Goal: Navigation & Orientation: Find specific page/section

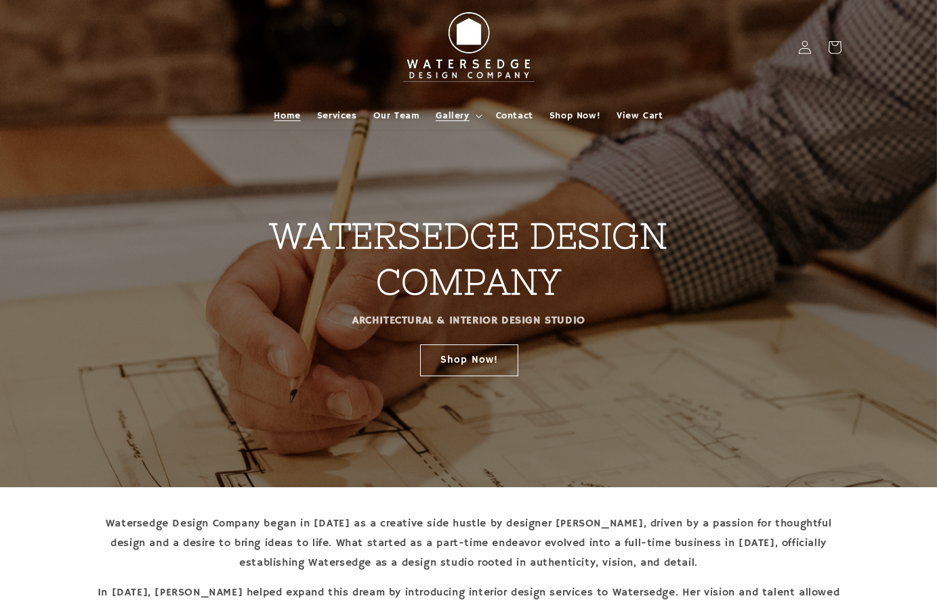
click at [452, 110] on span "Gallery" at bounding box center [451, 116] width 33 height 12
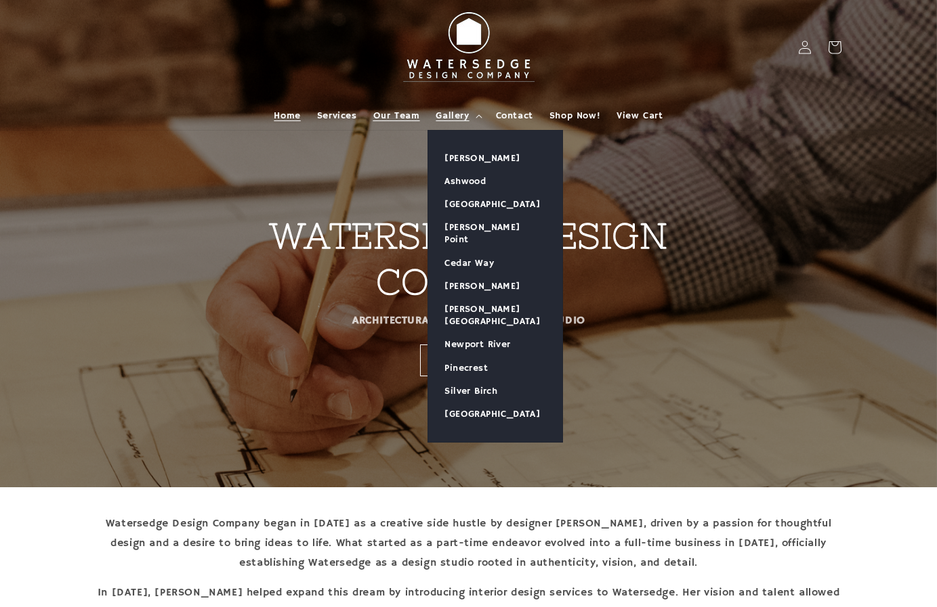
click at [397, 119] on span "Our Team" at bounding box center [396, 116] width 47 height 12
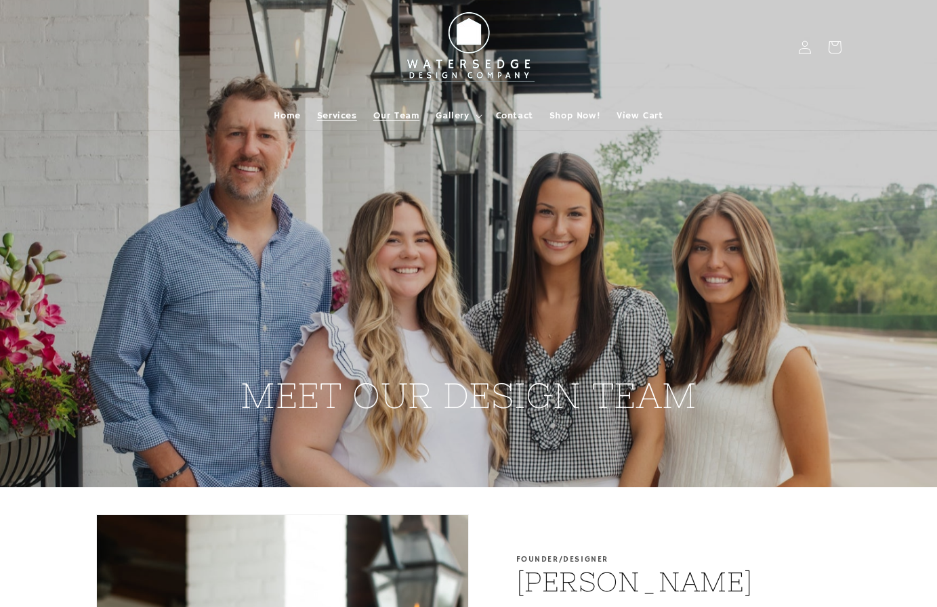
click at [343, 111] on span "Services" at bounding box center [337, 116] width 40 height 12
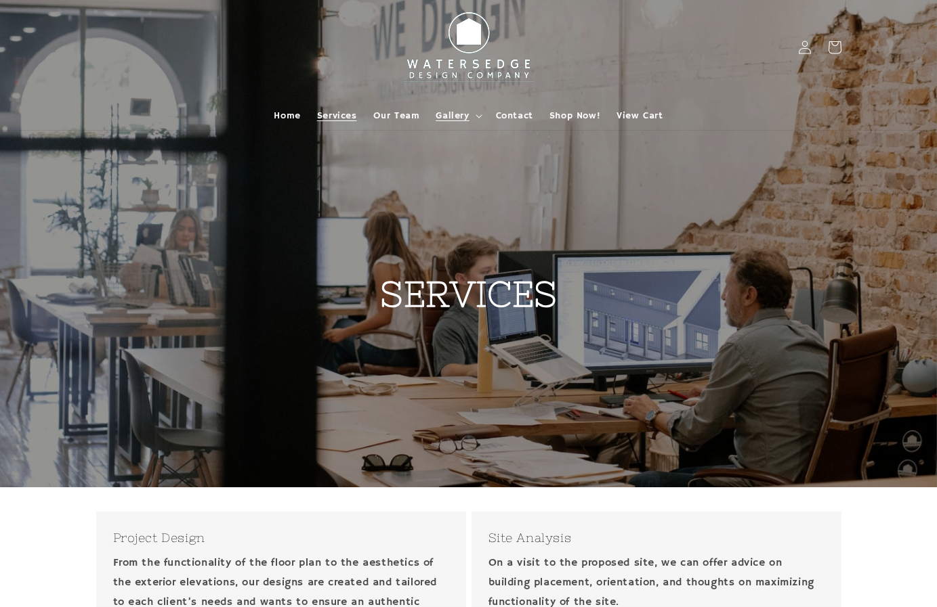
click at [457, 114] on span "Gallery" at bounding box center [451, 116] width 33 height 12
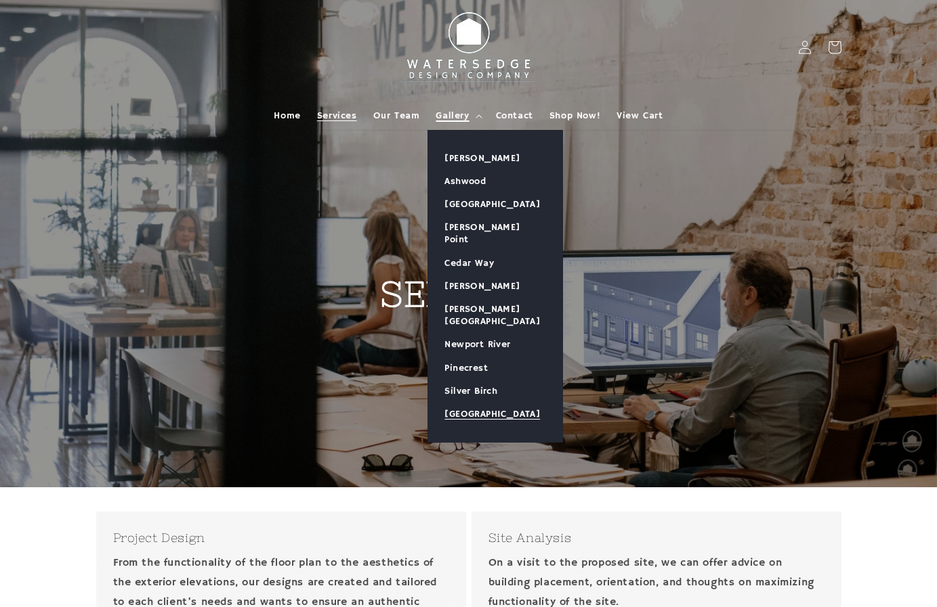
click at [466, 403] on link "[GEOGRAPHIC_DATA]" at bounding box center [495, 414] width 134 height 23
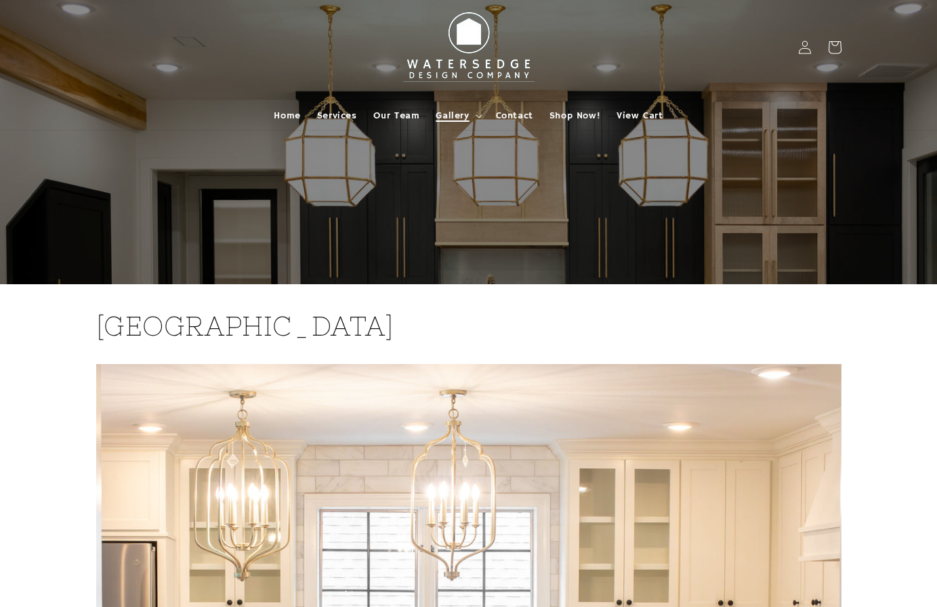
click at [456, 113] on span "Gallery" at bounding box center [451, 116] width 33 height 12
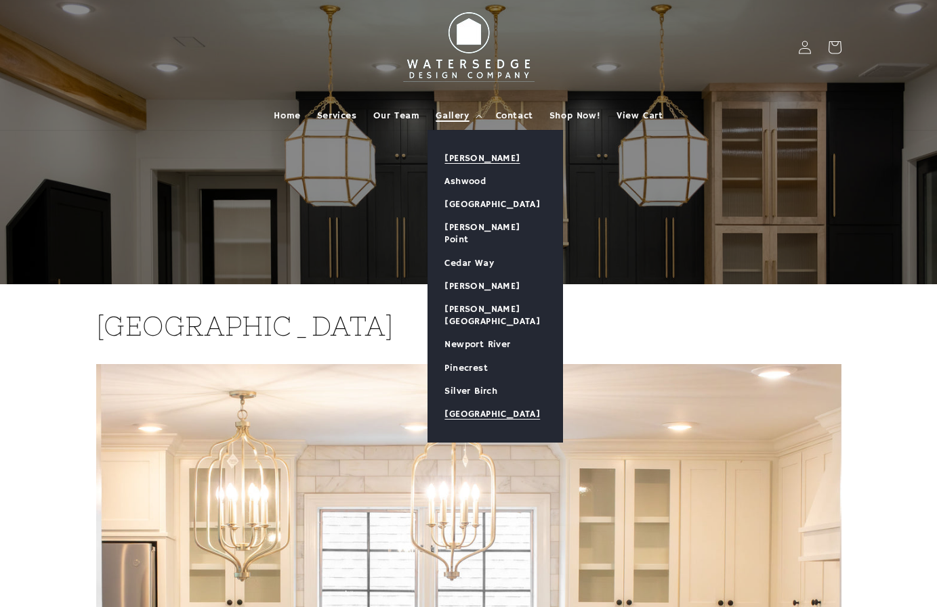
click at [488, 159] on link "[PERSON_NAME]" at bounding box center [495, 158] width 134 height 23
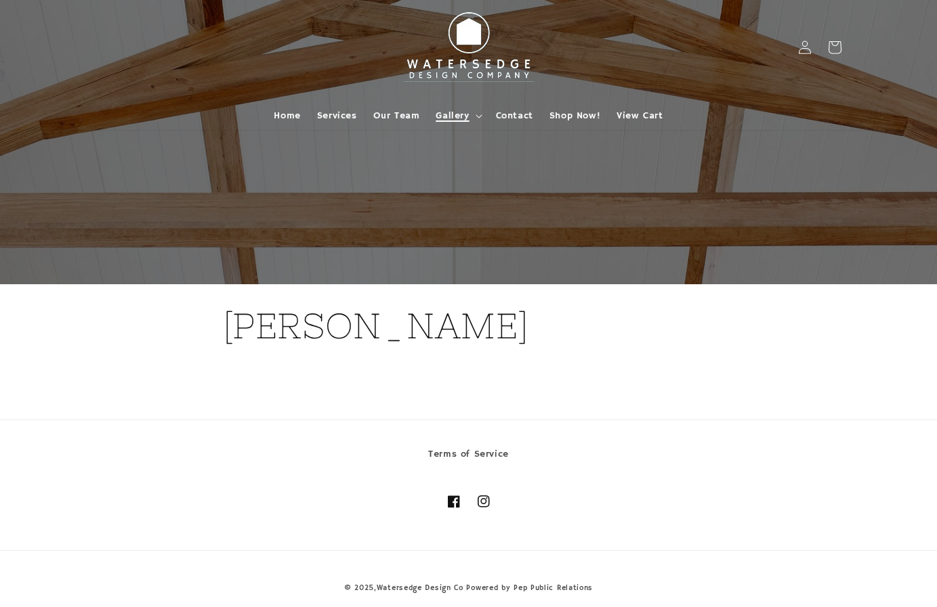
click at [475, 112] on summary "Gallery" at bounding box center [457, 116] width 60 height 28
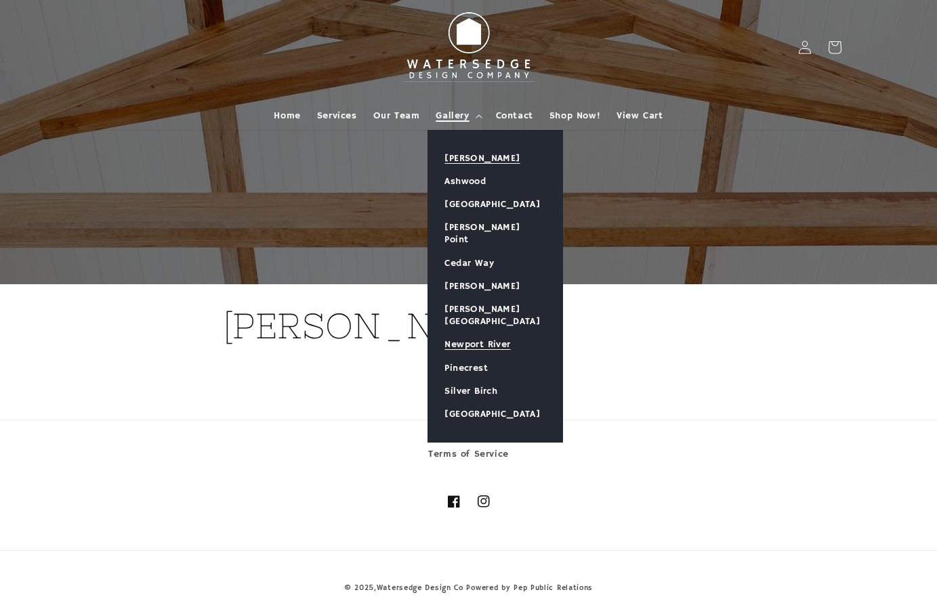
click at [473, 333] on link "Newport River" at bounding box center [495, 344] width 134 height 23
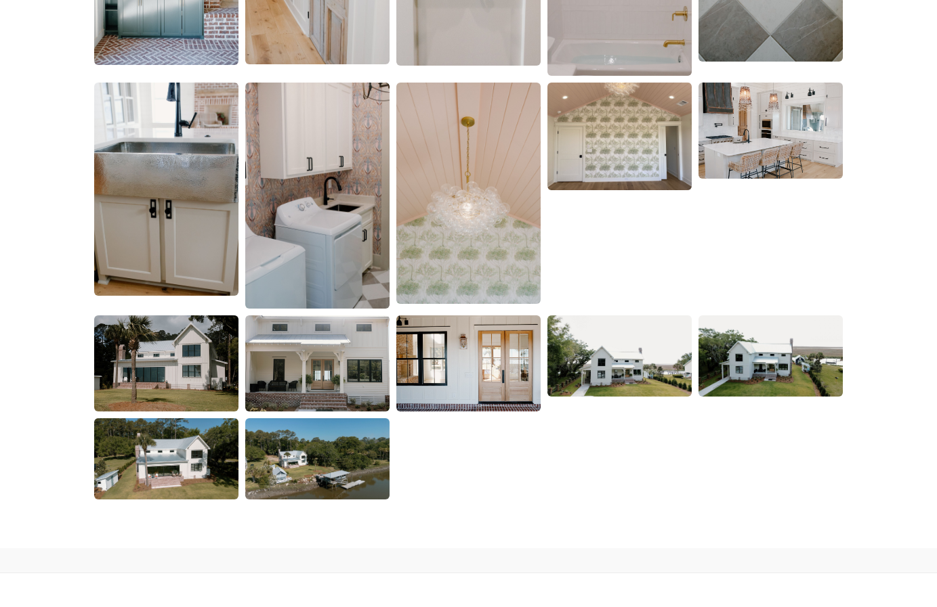
scroll to position [2487, 0]
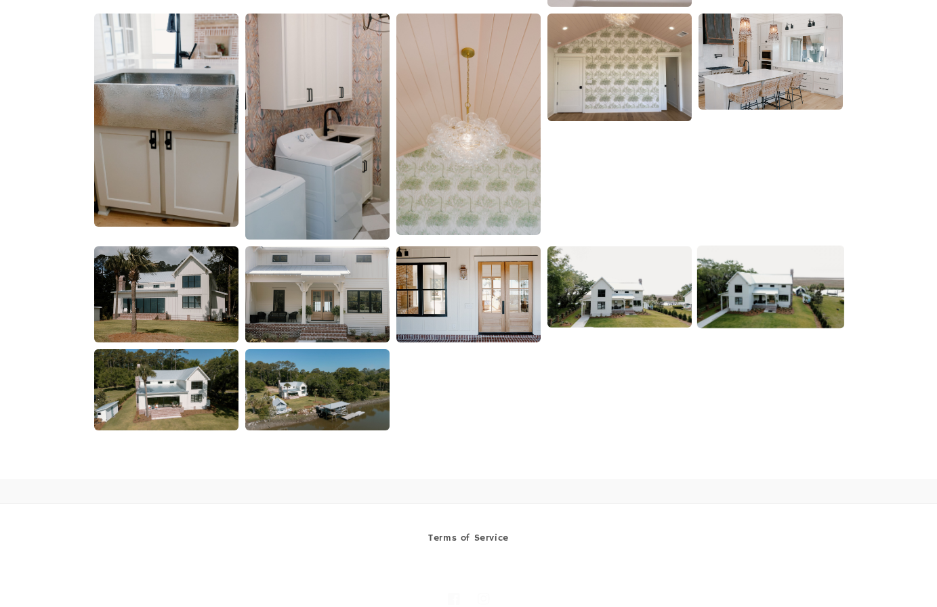
click at [805, 308] on img at bounding box center [770, 287] width 147 height 83
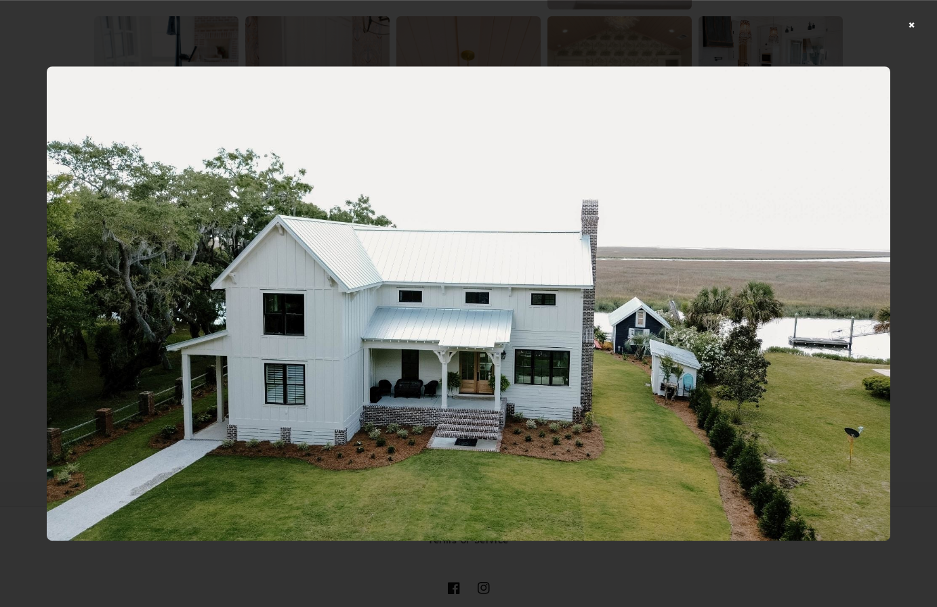
scroll to position [2376, 0]
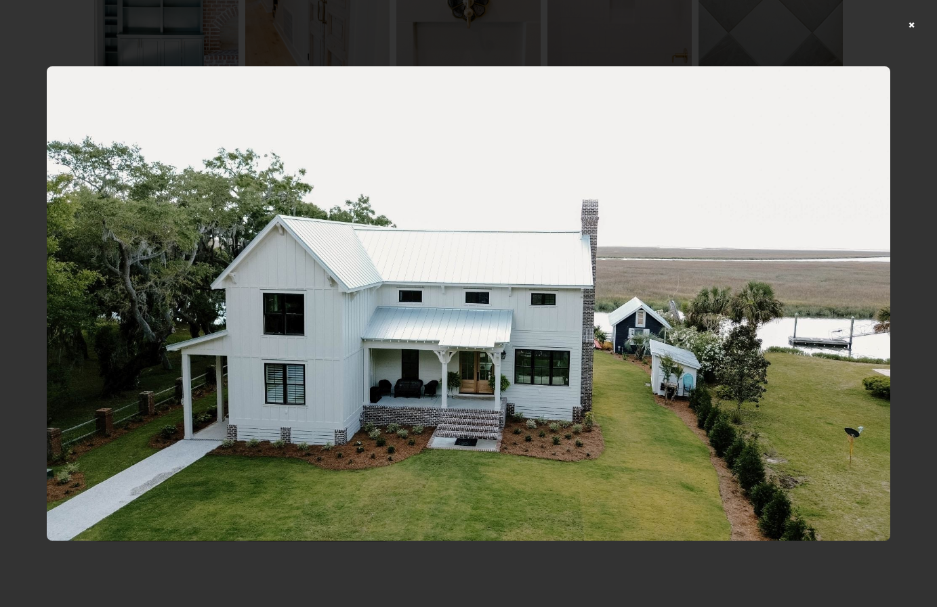
click at [922, 20] on div at bounding box center [468, 303] width 937 height 607
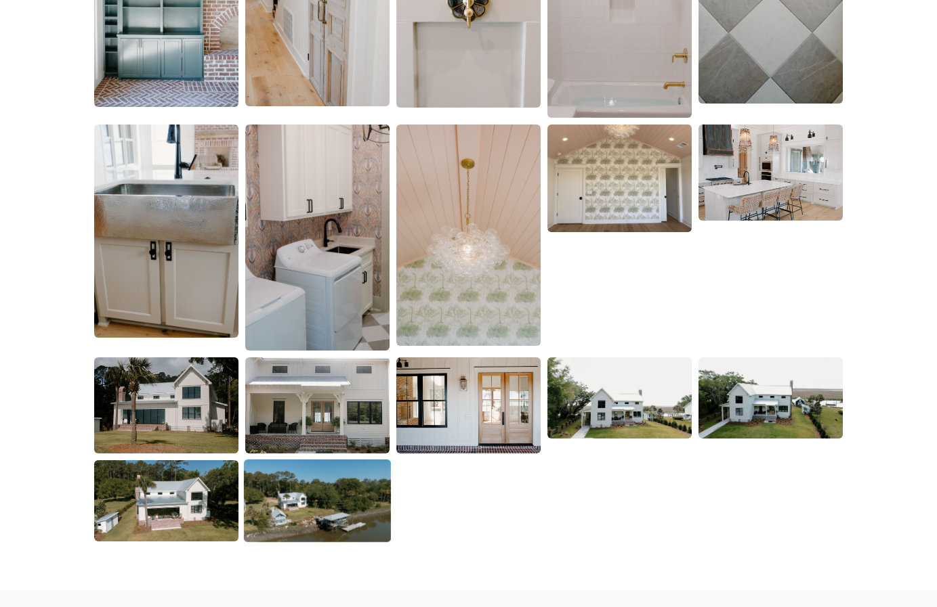
click at [307, 502] on img at bounding box center [317, 501] width 147 height 83
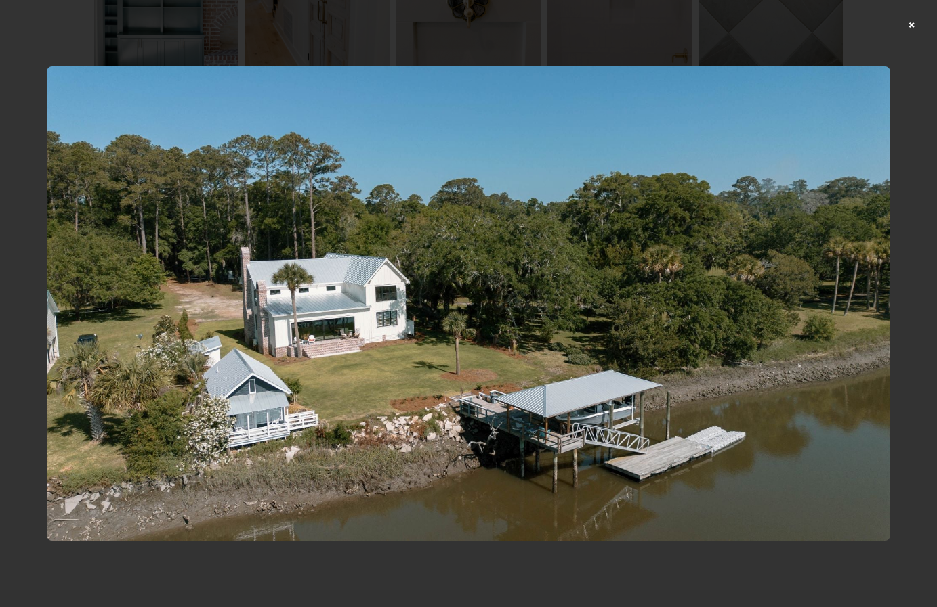
click at [923, 24] on div at bounding box center [468, 303] width 937 height 607
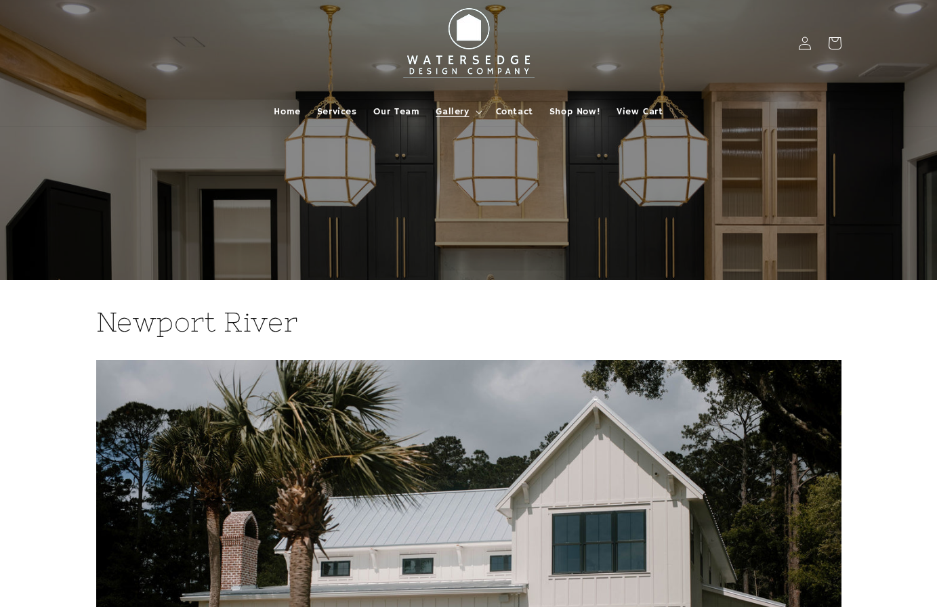
scroll to position [0, 0]
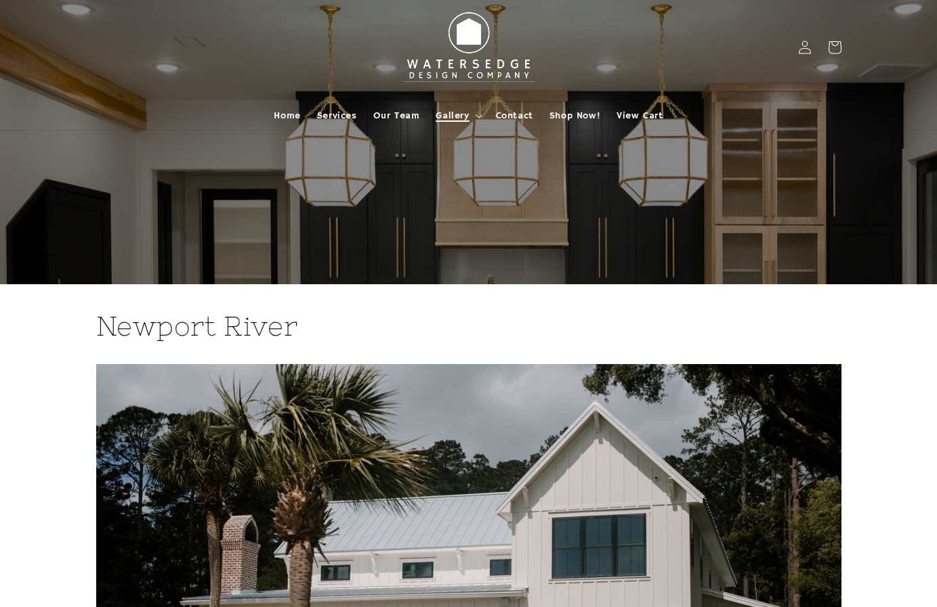
click at [456, 112] on span "Gallery" at bounding box center [451, 116] width 33 height 12
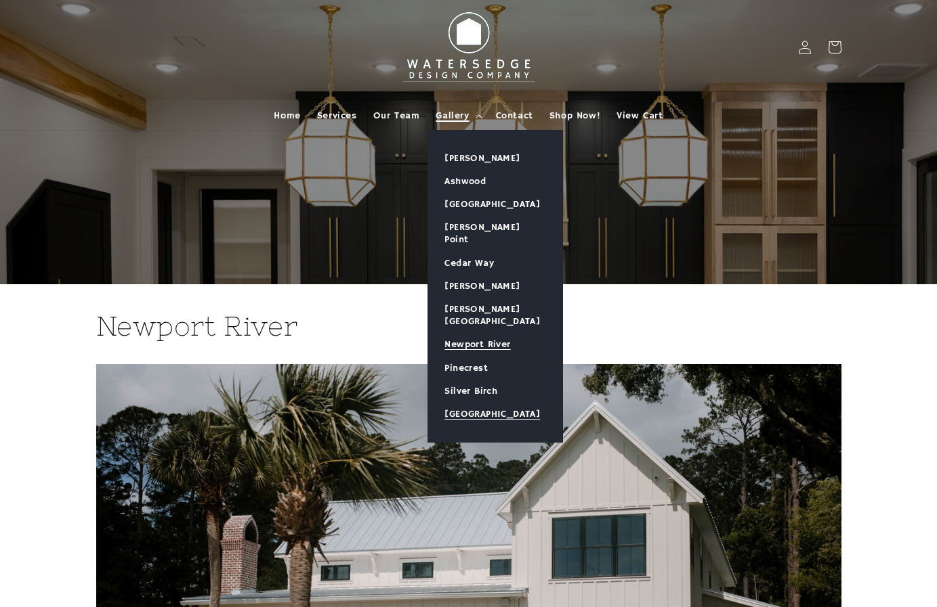
click at [474, 403] on link "[GEOGRAPHIC_DATA]" at bounding box center [495, 414] width 134 height 23
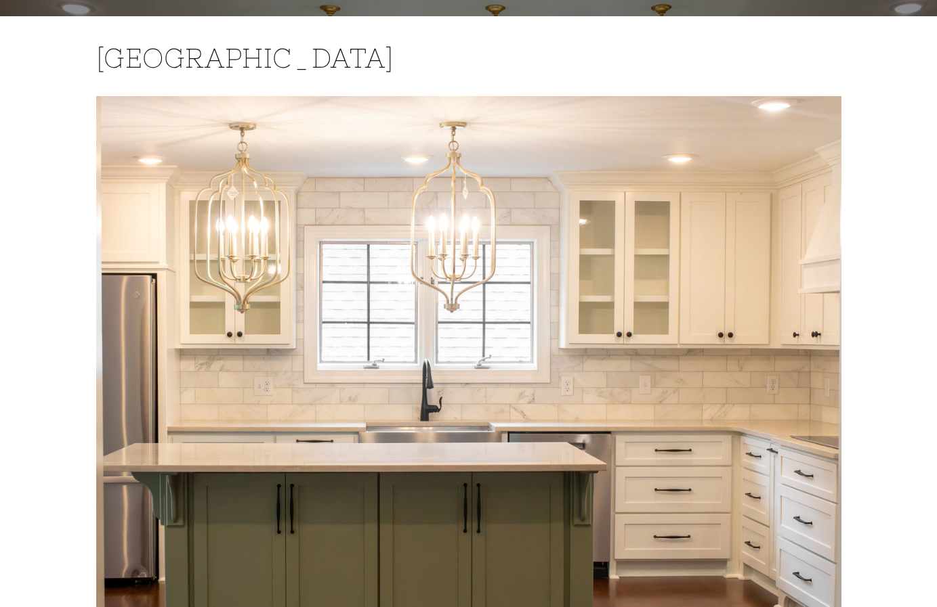
scroll to position [276, 0]
